Goal: Task Accomplishment & Management: Manage account settings

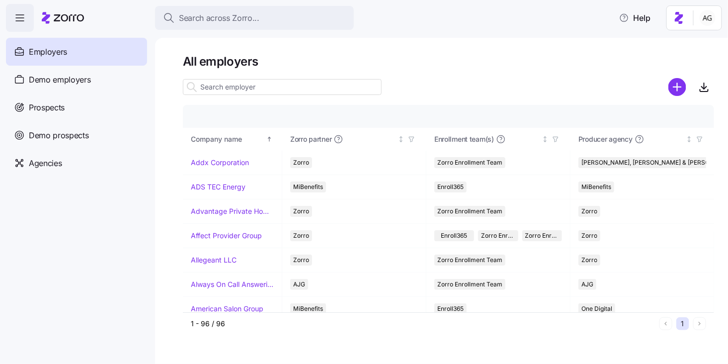
click at [98, 54] on div "Employers" at bounding box center [76, 52] width 141 height 28
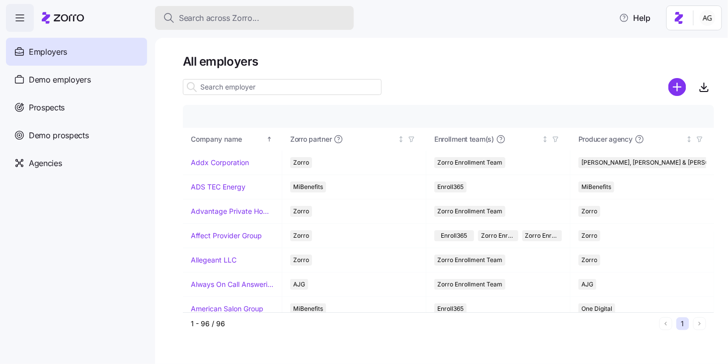
click at [200, 17] on span "Search across Zorro..." at bounding box center [219, 18] width 80 height 12
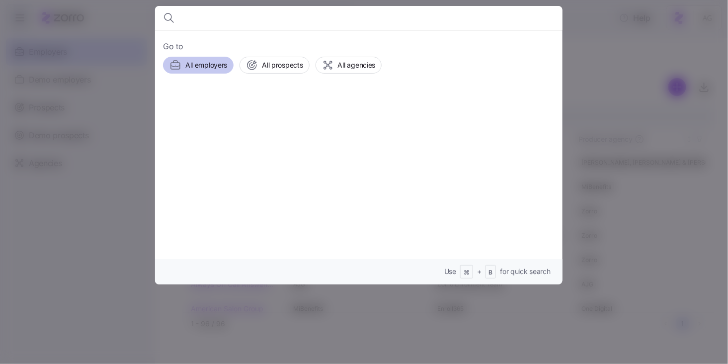
type input "g"
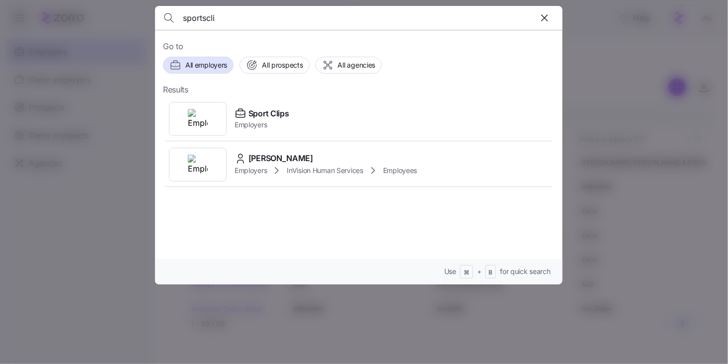
type input "sportscli"
click at [256, 120] on span "Employers" at bounding box center [262, 125] width 54 height 10
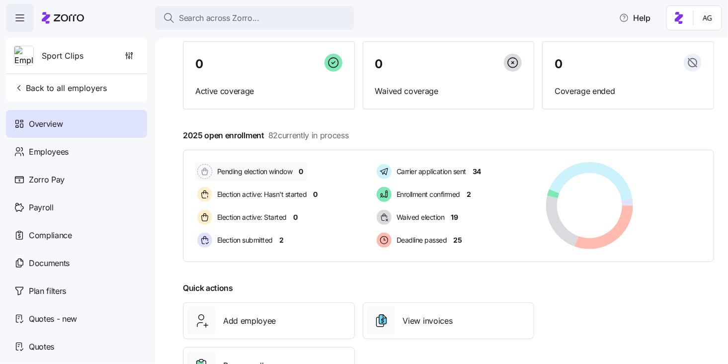
scroll to position [85, 0]
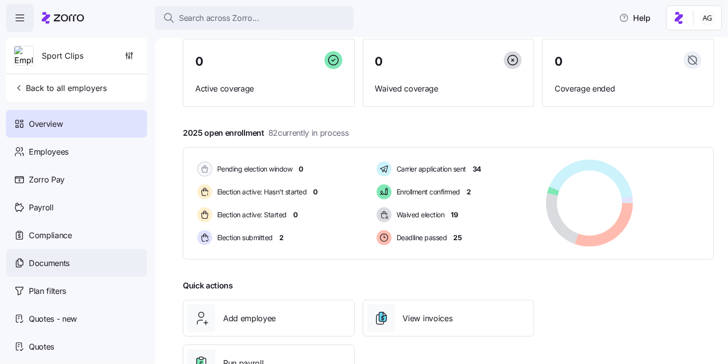
click at [86, 257] on div "Documents" at bounding box center [76, 263] width 141 height 28
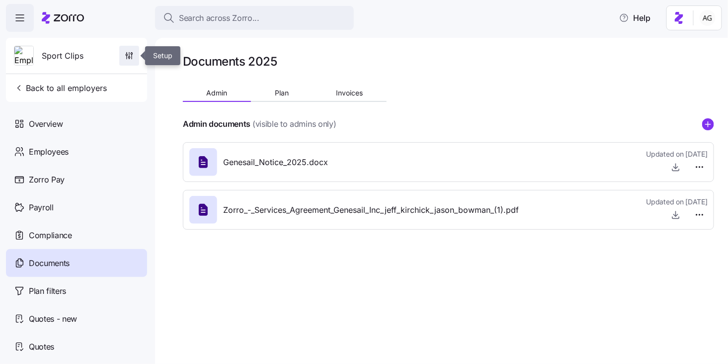
click at [131, 63] on span "button" at bounding box center [129, 55] width 19 height 19
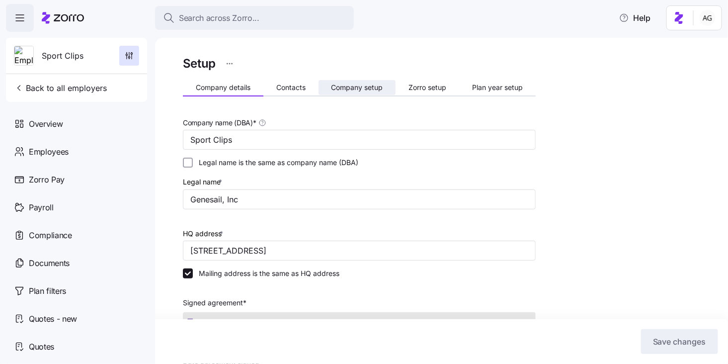
click at [371, 88] on span "Company setup" at bounding box center [357, 87] width 52 height 7
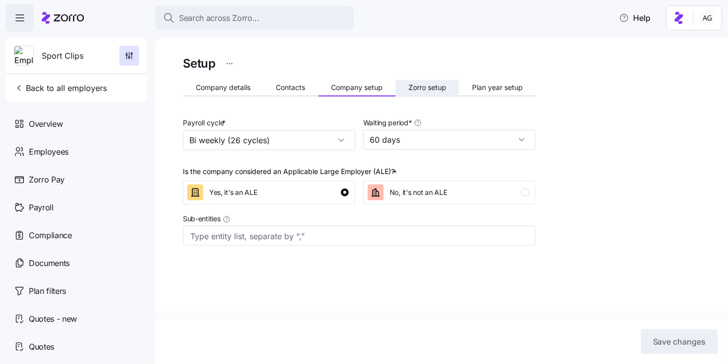
click at [421, 91] on span "Zorro setup" at bounding box center [427, 87] width 38 height 7
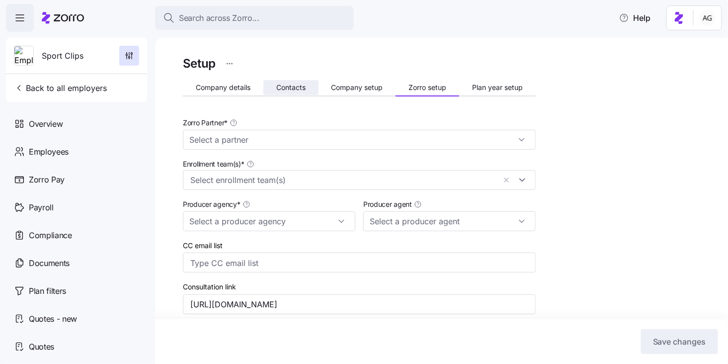
type input "Zorro"
type input "[PERSON_NAME] Insurance"
type input "Eric Fredriksen (eric@fredhealthins.com)"
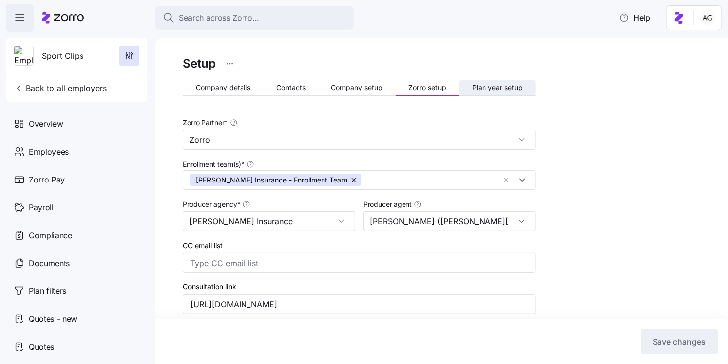
click at [492, 89] on span "Plan year setup" at bounding box center [497, 87] width 51 height 7
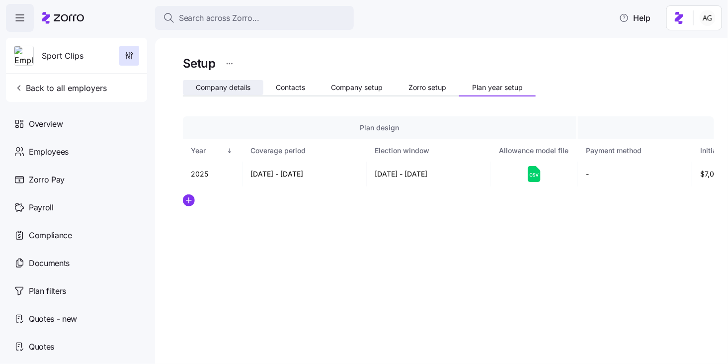
click at [210, 90] on span "Company details" at bounding box center [223, 87] width 55 height 7
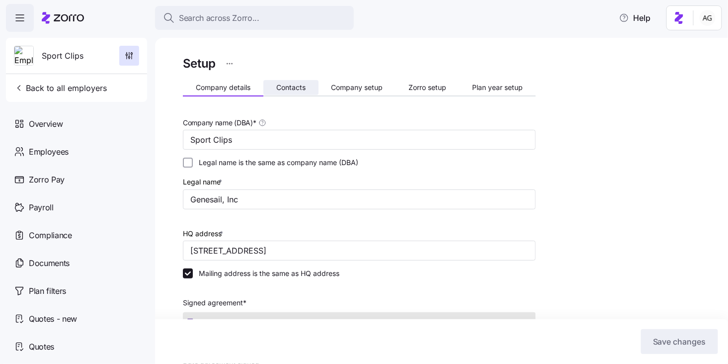
click at [294, 86] on span "Contacts" at bounding box center [290, 87] width 29 height 7
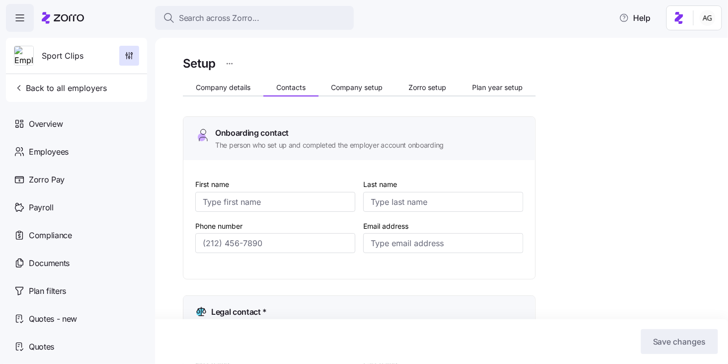
type input "Jason"
type input "Bowman"
type input "jason@genesail.com"
type input "Printer"
type input "Magpantay"
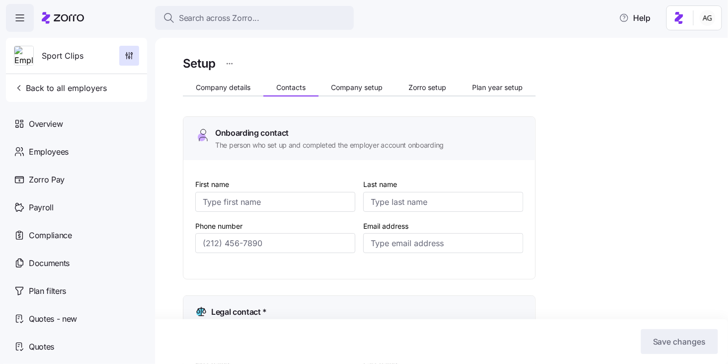
type input "printer@genesail.com"
type input "Alyssa"
type input "Bowman"
type input "billing@genesail.com"
type input "(208) 859-9358"
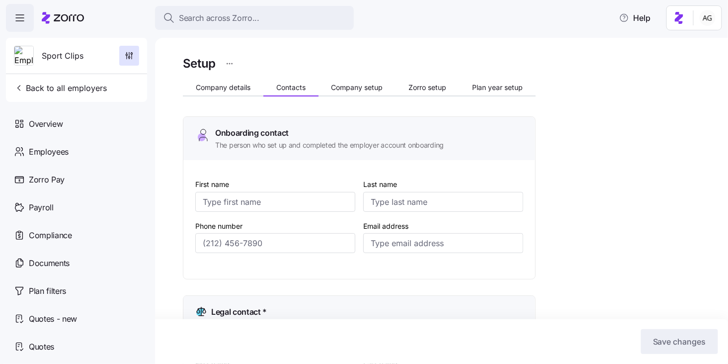
type input "(208) 671-1122"
type input "(208) 870-5435"
click at [417, 90] on span "Zorro setup" at bounding box center [427, 87] width 38 height 7
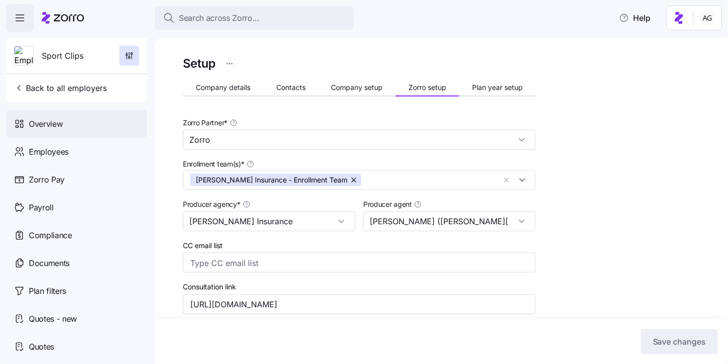
click at [54, 121] on span "Overview" at bounding box center [46, 124] width 34 height 12
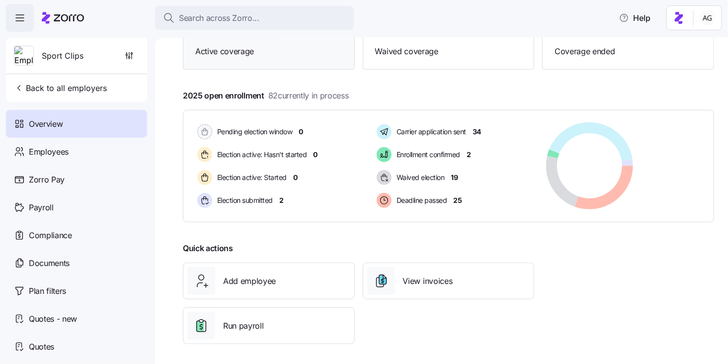
scroll to position [124, 0]
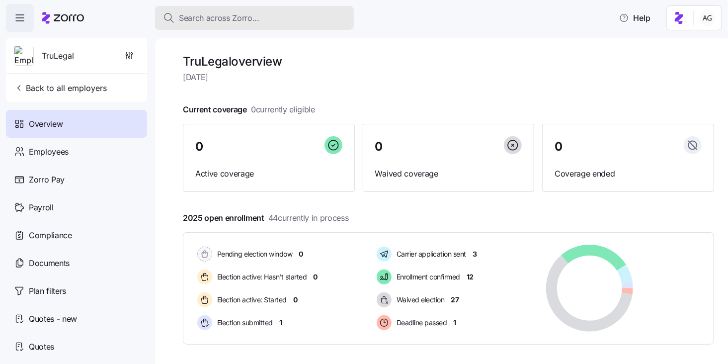
click at [174, 15] on icon "button" at bounding box center [169, 18] width 12 height 12
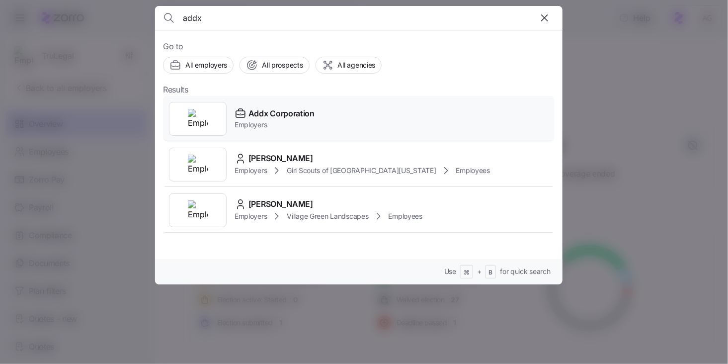
type input "addx"
click at [252, 115] on span "Addx Corporation" at bounding box center [281, 113] width 66 height 12
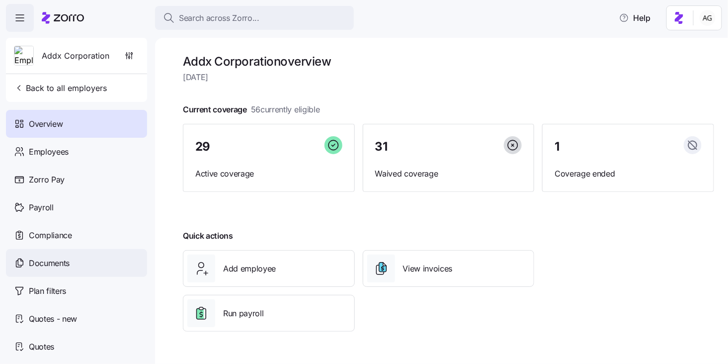
click at [69, 259] on span "Documents" at bounding box center [49, 263] width 41 height 12
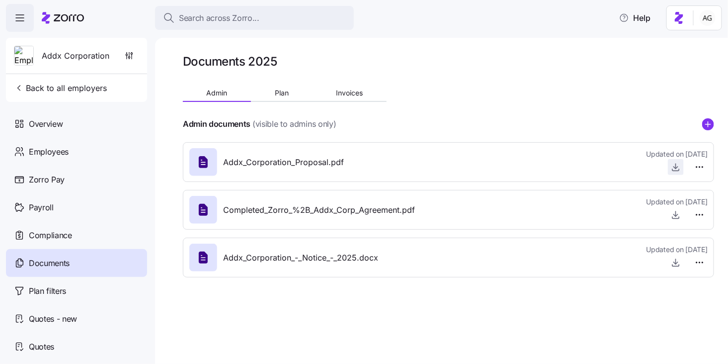
click at [677, 167] on icon "button" at bounding box center [676, 167] width 10 height 10
click at [61, 19] on icon at bounding box center [63, 18] width 42 height 12
